Goal: Task Accomplishment & Management: Use online tool/utility

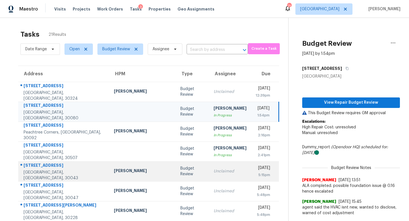
click at [209, 165] on td "Unclaimed" at bounding box center [230, 171] width 42 height 20
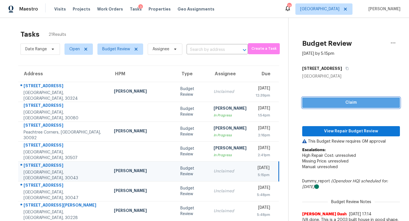
click at [312, 102] on span "Claim" at bounding box center [350, 102] width 89 height 7
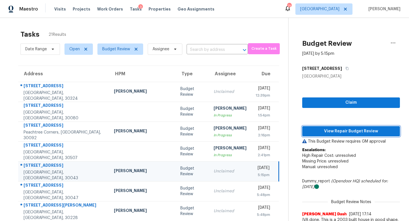
click at [313, 130] on span "View Repair Budget Review" at bounding box center [350, 131] width 89 height 7
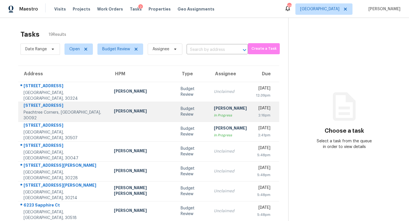
click at [178, 108] on td "Budget Review" at bounding box center [192, 112] width 33 height 20
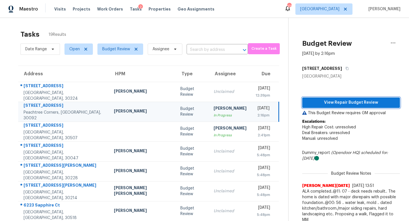
click at [306, 101] on span "View Repair Budget Review" at bounding box center [350, 102] width 89 height 7
